Goal: Task Accomplishment & Management: Complete application form

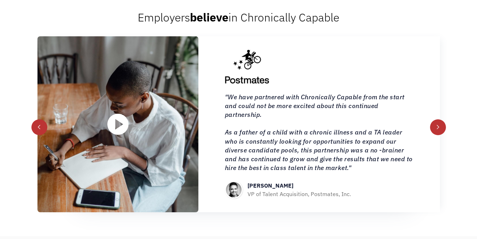
scroll to position [705, 0]
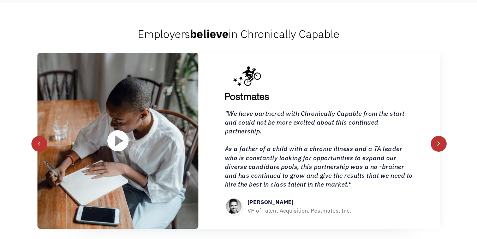
click at [443, 139] on div "next slide" at bounding box center [438, 144] width 16 height 16
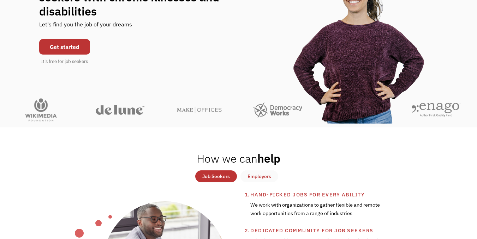
scroll to position [141, 0]
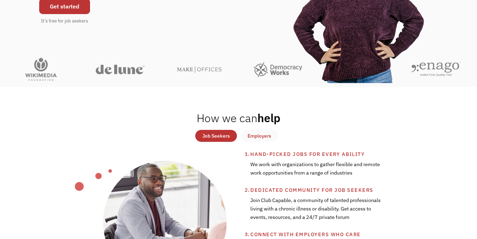
click at [211, 136] on div "Job Seekers" at bounding box center [216, 136] width 28 height 8
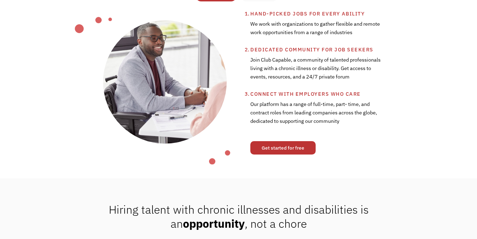
scroll to position [282, 0]
click at [284, 148] on link "Get started for free" at bounding box center [282, 147] width 65 height 13
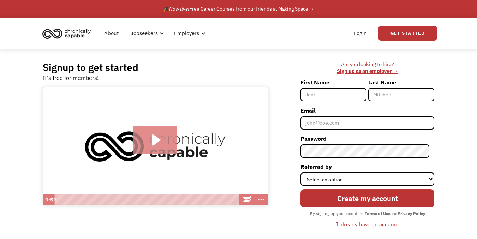
click at [157, 140] on icon "Play Video: Introducing Chronically Capable" at bounding box center [156, 140] width 8 height 11
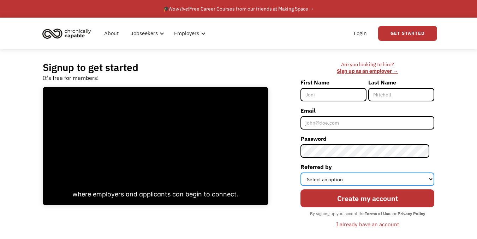
click at [414, 174] on select "Select an option Instagram Facebook Twitter Search Engine News Article Word of …" at bounding box center [367, 179] width 134 height 13
select select "Search Engine"
click at [305, 173] on select "Select an option Instagram Facebook Twitter Search Engine News Article Word of …" at bounding box center [367, 179] width 134 height 13
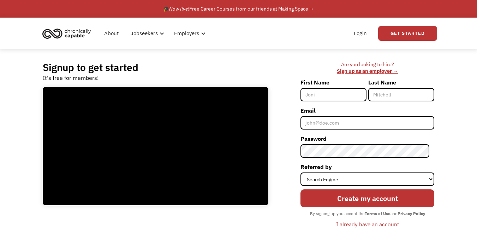
click at [338, 95] on input "First Name" at bounding box center [333, 94] width 66 height 13
type input "[PERSON_NAME]"
type input "Houghton"
click at [399, 99] on input "Houghton" at bounding box center [401, 94] width 66 height 13
drag, startPoint x: 398, startPoint y: 96, endPoint x: 327, endPoint y: 96, distance: 71.2
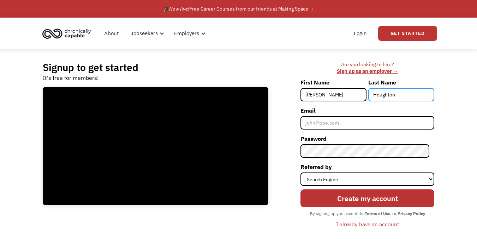
click at [327, 96] on div "First Name [PERSON_NAME] Last Name [PERSON_NAME]" at bounding box center [367, 91] width 134 height 28
click at [338, 96] on input "[PERSON_NAME]" at bounding box center [333, 94] width 66 height 13
click at [383, 93] on input "Last Name" at bounding box center [401, 94] width 66 height 13
type input "[PERSON_NAME]"
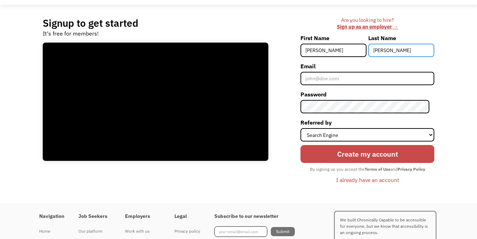
scroll to position [71, 0]
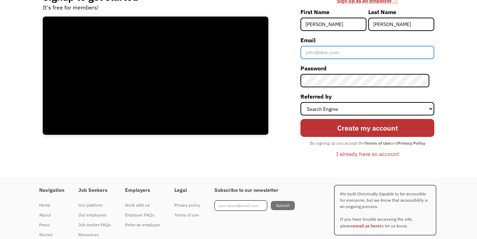
click at [324, 52] on input "Email" at bounding box center [367, 52] width 134 height 13
type input "[EMAIL_ADDRESS][DOMAIN_NAME]"
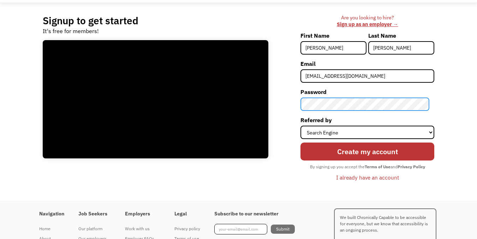
scroll to position [0, 0]
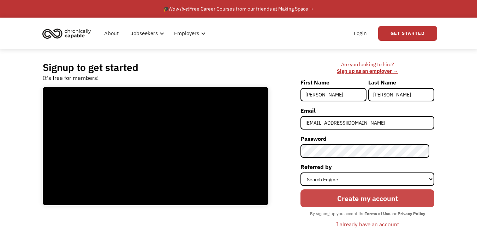
click at [331, 201] on input "Create my account" at bounding box center [367, 199] width 134 height 18
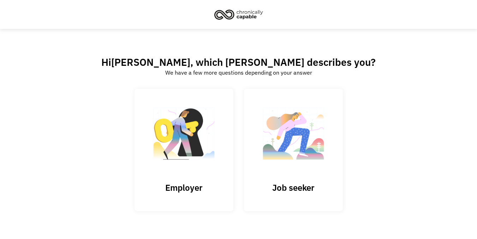
click at [303, 147] on img at bounding box center [293, 137] width 71 height 69
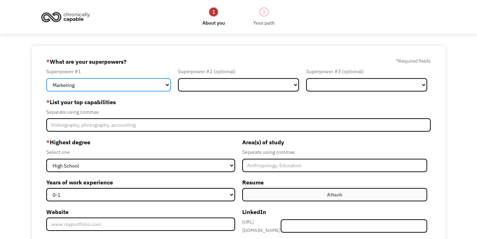
click at [139, 82] on select "Marketing Human Resources Finance Technology Operations Sales Industrial & Manu…" at bounding box center [108, 84] width 125 height 13
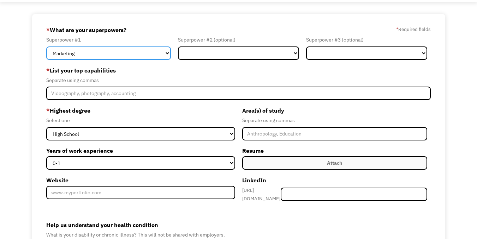
scroll to position [35, 0]
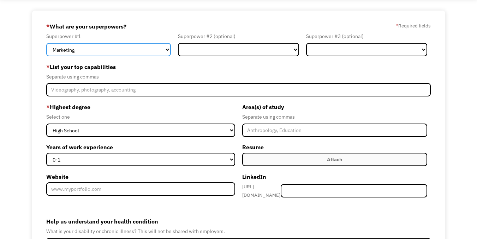
click at [138, 50] on select "Marketing Human Resources Finance Technology Operations Sales Industrial & Manu…" at bounding box center [108, 49] width 125 height 13
select select "Other"
click at [46, 43] on select "Marketing Human Resources Finance Technology Operations Sales Industrial & Manu…" at bounding box center [108, 49] width 125 height 13
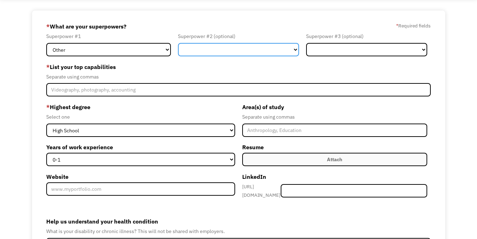
click at [224, 47] on select "Marketing Human Resources Finance Technology Operations Sales Industrial & Manu…" at bounding box center [238, 49] width 121 height 13
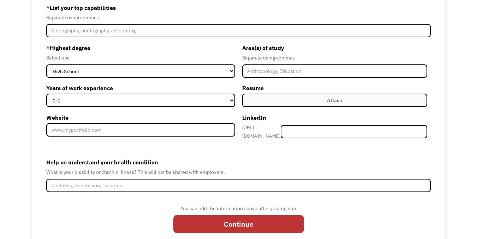
scroll to position [106, 0]
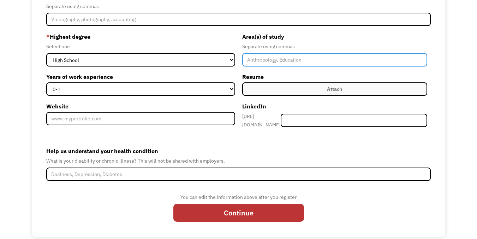
click at [260, 60] on input "Member-Create-Step1" at bounding box center [334, 59] width 185 height 13
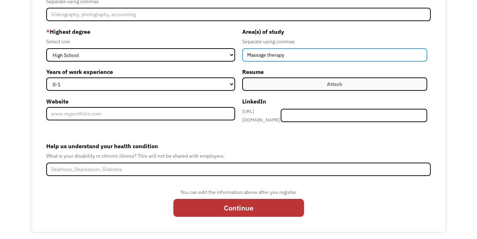
scroll to position [112, 0]
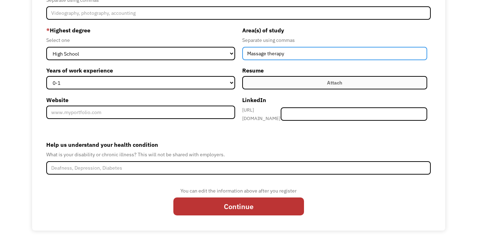
type input "Massage therapy"
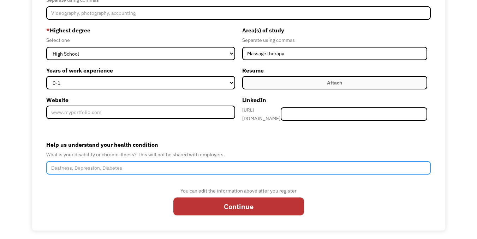
click at [120, 166] on input "Help us understand your health condition" at bounding box center [238, 168] width 384 height 13
type input "e"
